Goal: Task Accomplishment & Management: Complete application form

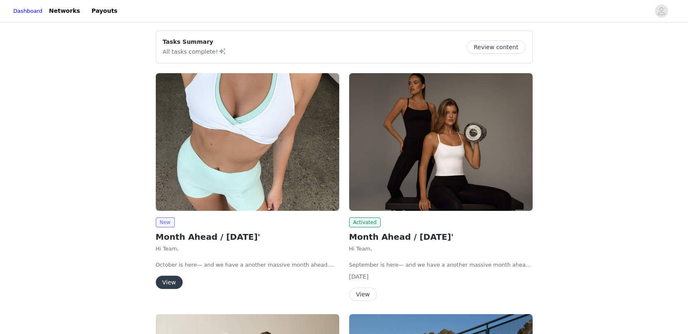
click at [177, 285] on button "View" at bounding box center [169, 282] width 27 height 13
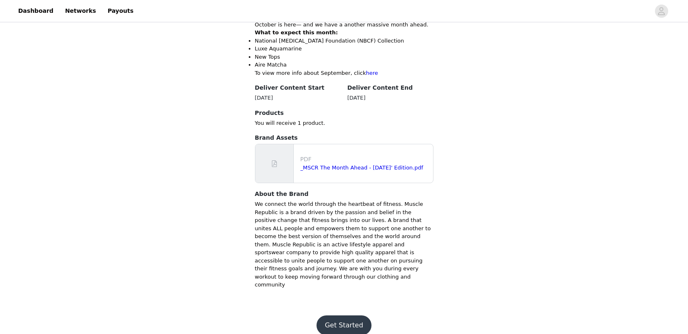
scroll to position [343, 0]
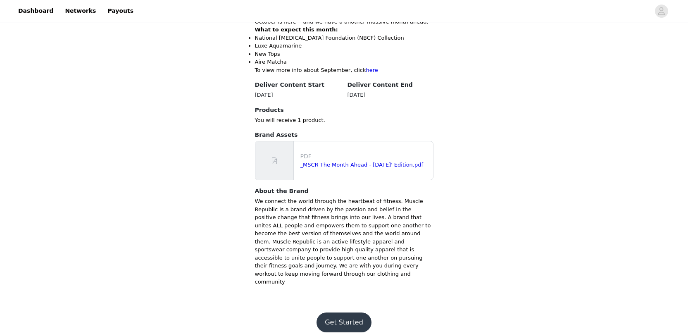
click at [355, 313] on button "Get Started" at bounding box center [344, 322] width 55 height 20
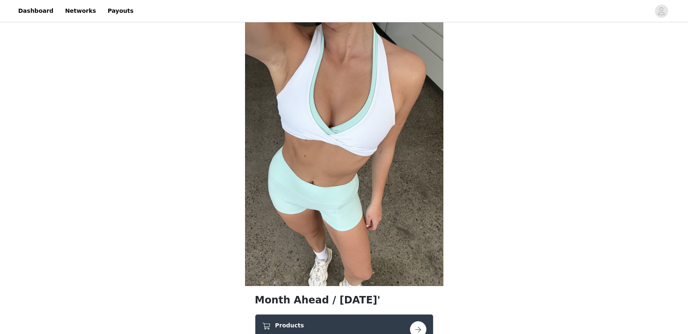
scroll to position [151, 0]
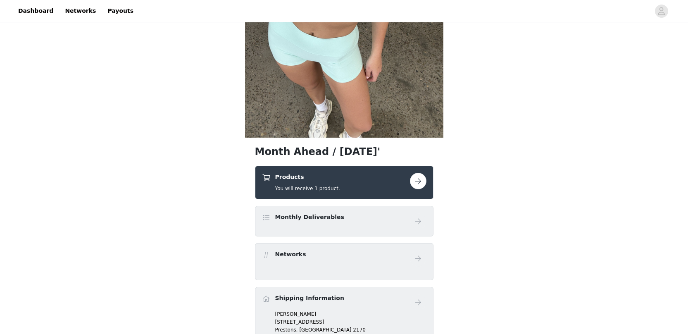
click at [419, 183] on button "button" at bounding box center [418, 181] width 17 height 17
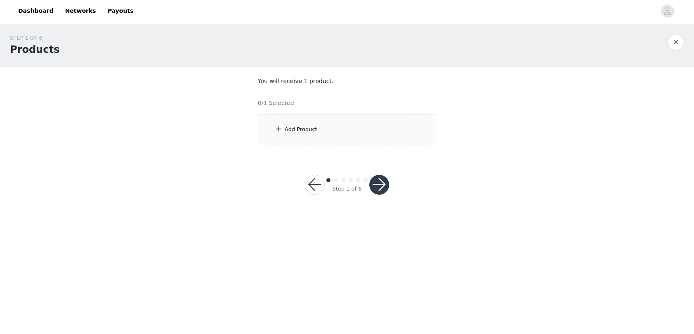
click at [354, 142] on div "Add Product" at bounding box center [347, 129] width 179 height 31
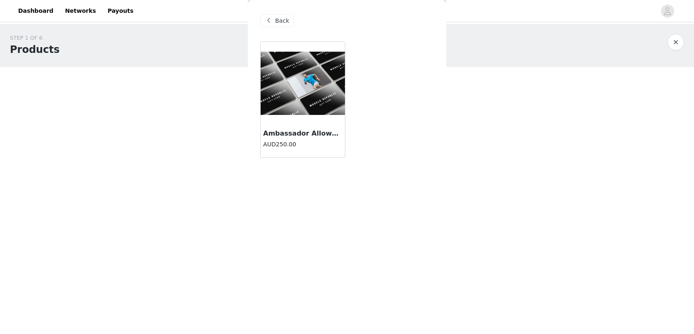
click at [329, 100] on img at bounding box center [303, 83] width 84 height 63
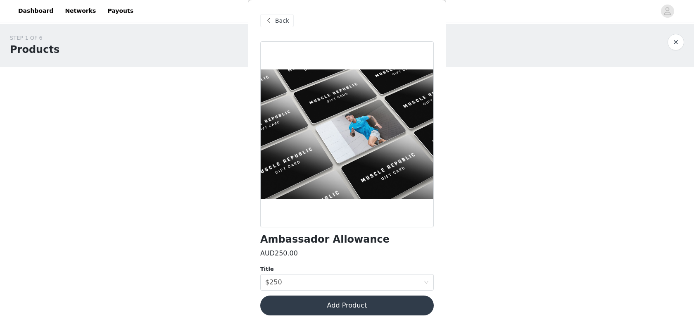
click at [366, 301] on button "Add Product" at bounding box center [347, 305] width 174 height 20
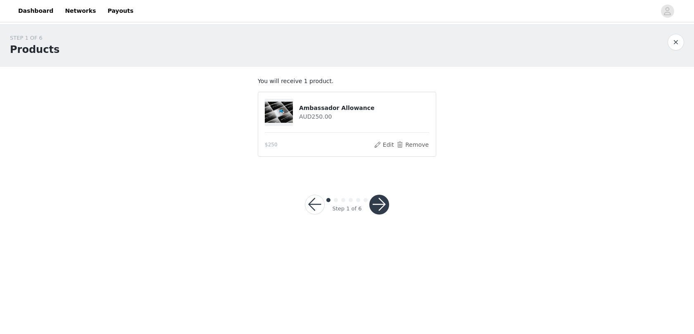
click at [378, 208] on button "button" at bounding box center [379, 205] width 20 height 20
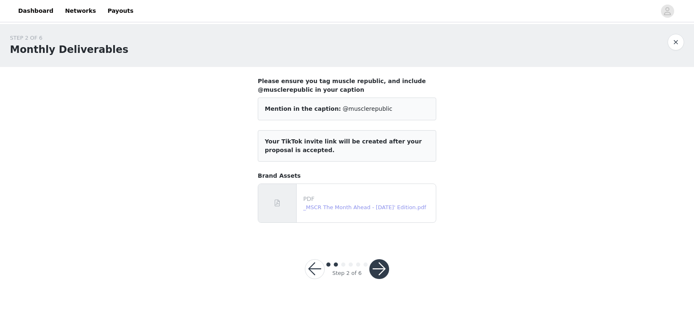
click at [343, 210] on link "_MSCR The Month Ahead - [DATE]' Edition.pdf" at bounding box center [364, 207] width 123 height 6
click at [374, 269] on button "button" at bounding box center [379, 269] width 20 height 20
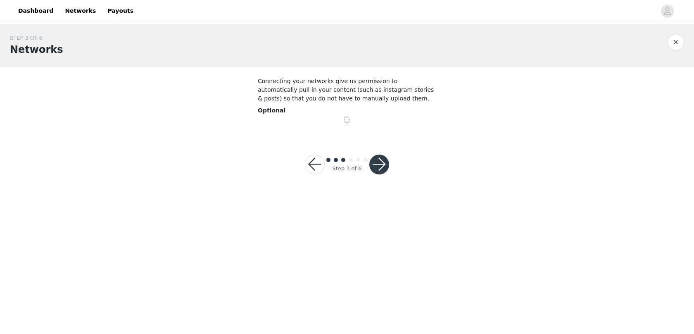
click at [383, 166] on button "button" at bounding box center [379, 165] width 20 height 20
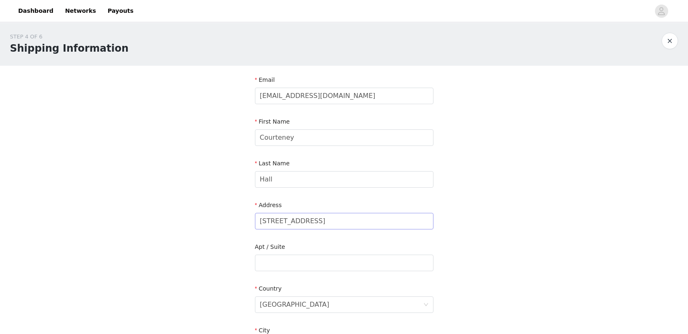
scroll to position [2, 0]
click at [334, 216] on input "[STREET_ADDRESS]" at bounding box center [344, 220] width 179 height 17
drag, startPoint x: 343, startPoint y: 222, endPoint x: 241, endPoint y: 212, distance: 102.6
click at [241, 212] on div "STEP 4 OF 6 Shipping Information Email [EMAIL_ADDRESS][DOMAIN_NAME] First Name …" at bounding box center [344, 262] width 688 height 480
type input "[STREET_ADDRESS]"
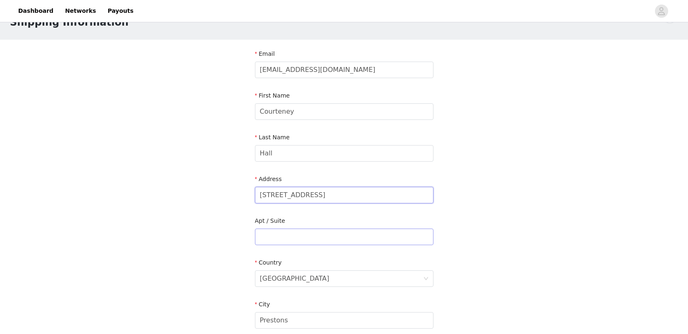
scroll to position [32, 0]
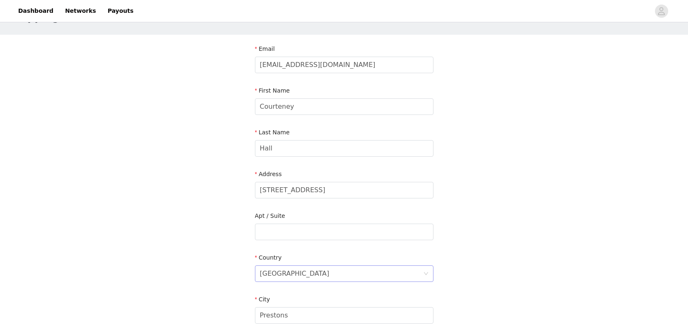
click at [307, 272] on div "[GEOGRAPHIC_DATA]" at bounding box center [341, 274] width 163 height 16
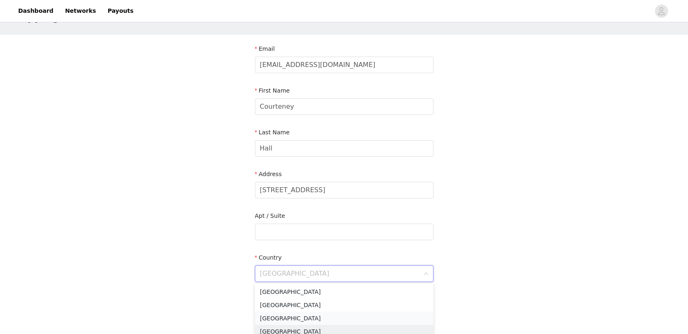
click at [303, 320] on li "[GEOGRAPHIC_DATA]" at bounding box center [344, 318] width 179 height 13
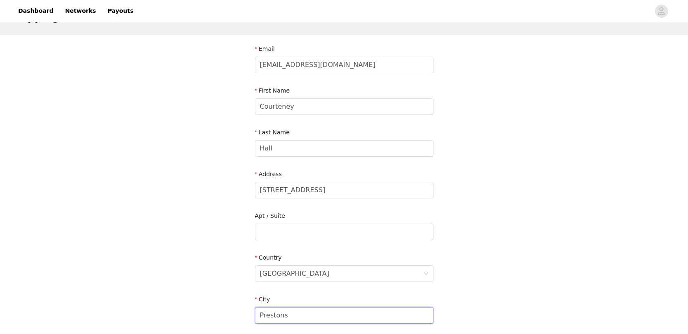
click at [302, 316] on input "Prestons" at bounding box center [344, 315] width 179 height 17
drag, startPoint x: 302, startPoint y: 316, endPoint x: 250, endPoint y: 312, distance: 51.4
click at [251, 315] on section "Email [EMAIL_ADDRESS][DOMAIN_NAME] First Name Courteney Last Name [PERSON_NAME]…" at bounding box center [344, 233] width 198 height 396
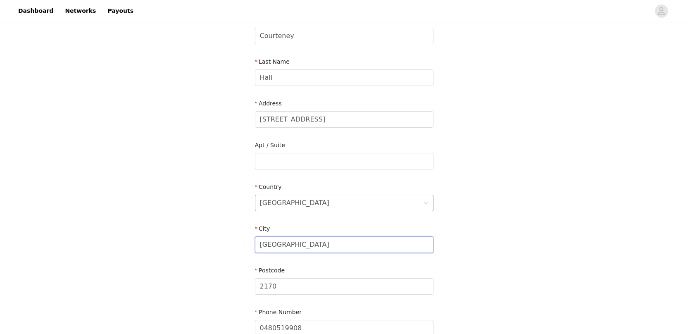
scroll to position [119, 0]
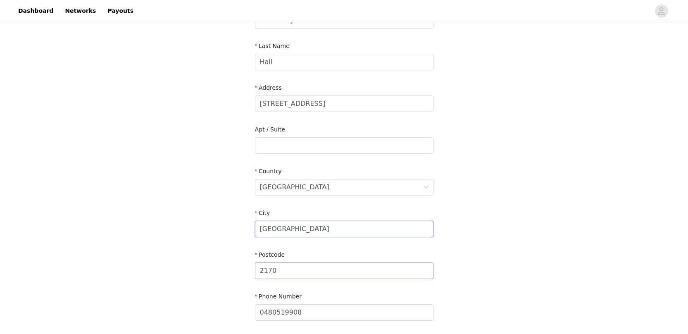
type input "[GEOGRAPHIC_DATA]"
drag, startPoint x: 334, startPoint y: 273, endPoint x: 194, endPoint y: 277, distance: 139.3
click at [194, 277] on div "STEP 4 OF 6 Shipping Information Email [EMAIL_ADDRESS][DOMAIN_NAME] First Name …" at bounding box center [344, 124] width 688 height 438
type input "2"
type input "YO26 4YP"
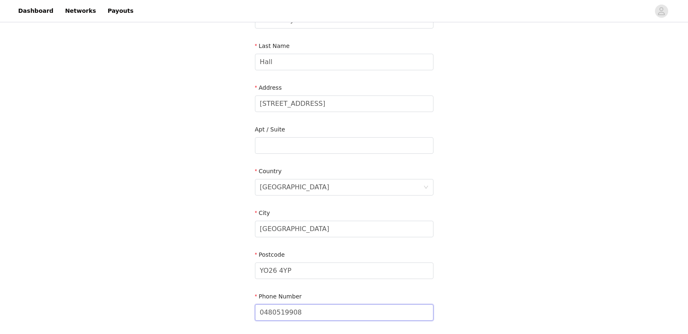
drag, startPoint x: 319, startPoint y: 310, endPoint x: 210, endPoint y: 301, distance: 109.5
click at [210, 302] on div "STEP 4 OF 6 Shipping Information Email [EMAIL_ADDRESS][DOMAIN_NAME] First Name …" at bounding box center [344, 124] width 688 height 438
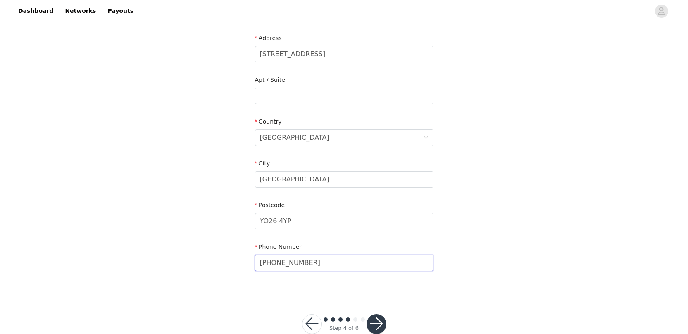
scroll to position [188, 0]
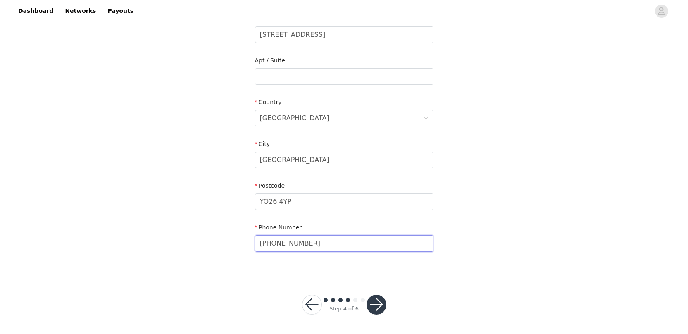
type input "[PHONE_NUMBER]"
click at [378, 303] on button "button" at bounding box center [377, 305] width 20 height 20
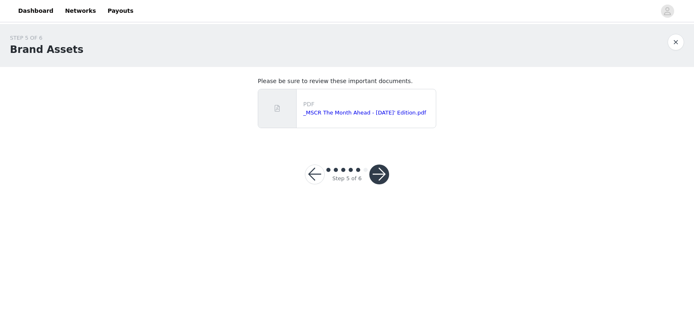
click at [379, 176] on button "button" at bounding box center [379, 174] width 20 height 20
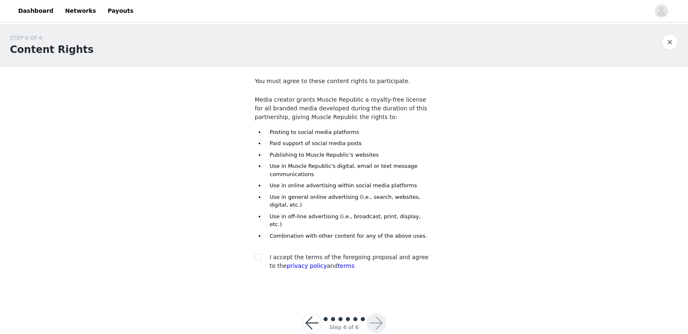
click at [333, 254] on span "I accept the terms of the foregoing proposal and agree to the privacy policy an…" at bounding box center [349, 261] width 159 height 15
click at [260, 254] on span at bounding box center [258, 257] width 7 height 7
click at [259, 254] on input "checkbox" at bounding box center [258, 257] width 6 height 6
checkbox input "true"
click at [374, 317] on button "button" at bounding box center [377, 323] width 20 height 20
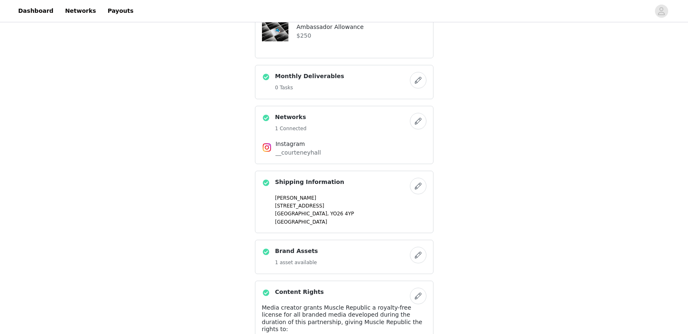
scroll to position [497, 0]
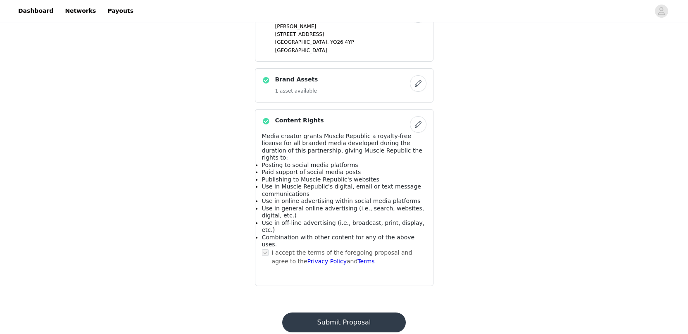
click at [358, 312] on button "Submit Proposal" at bounding box center [344, 322] width 124 height 20
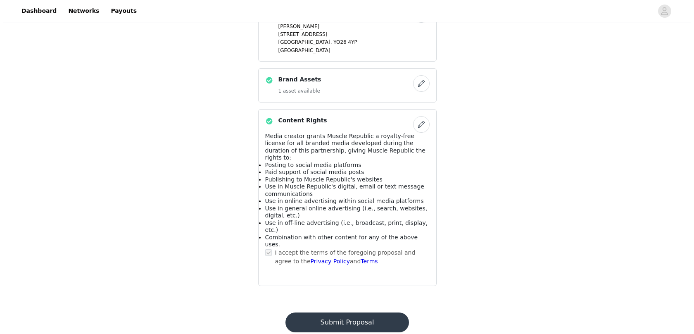
scroll to position [0, 0]
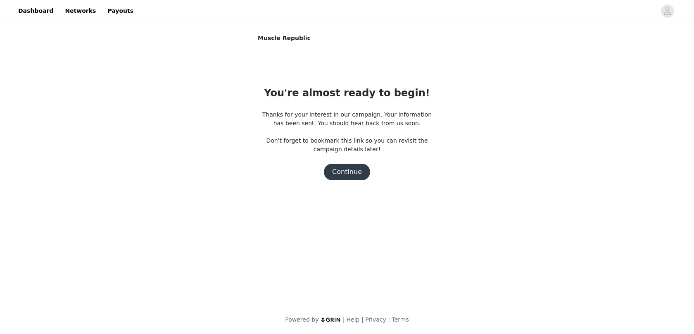
click at [348, 167] on button "Continue" at bounding box center [347, 172] width 46 height 17
